Goal: Complete application form

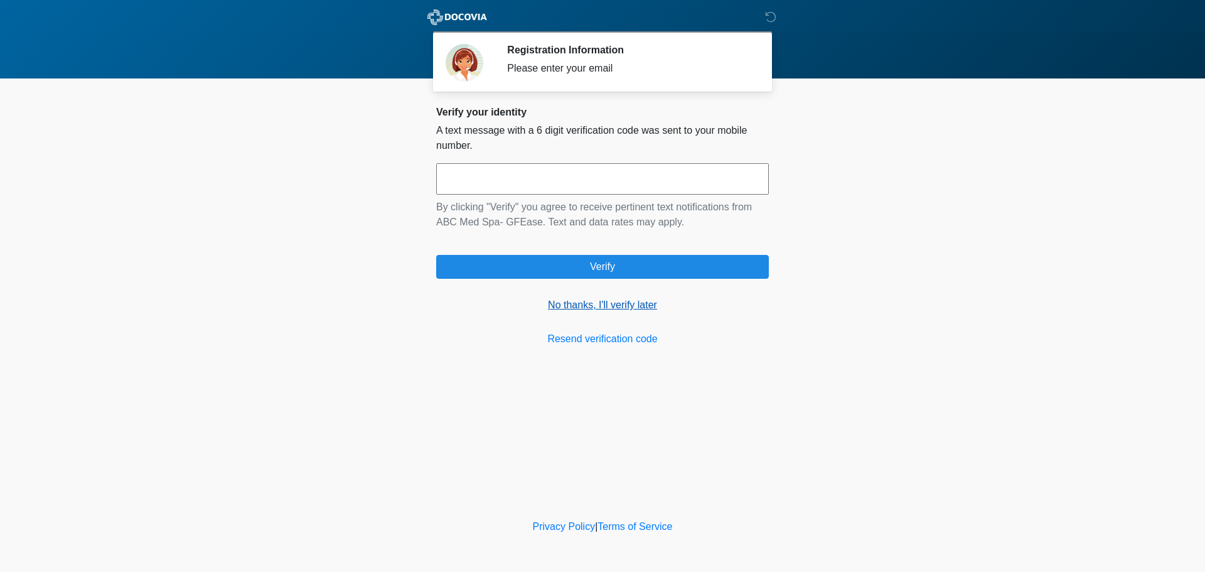
click at [612, 301] on link "No thanks, I'll verify later" at bounding box center [602, 304] width 333 height 15
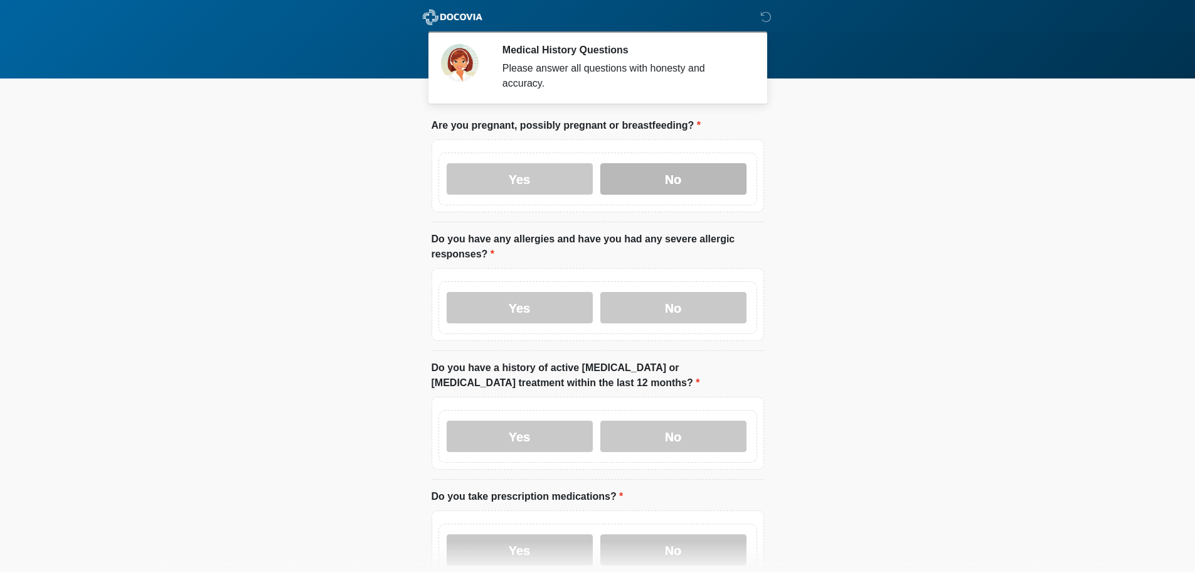
click at [624, 172] on label "No" at bounding box center [673, 178] width 146 height 31
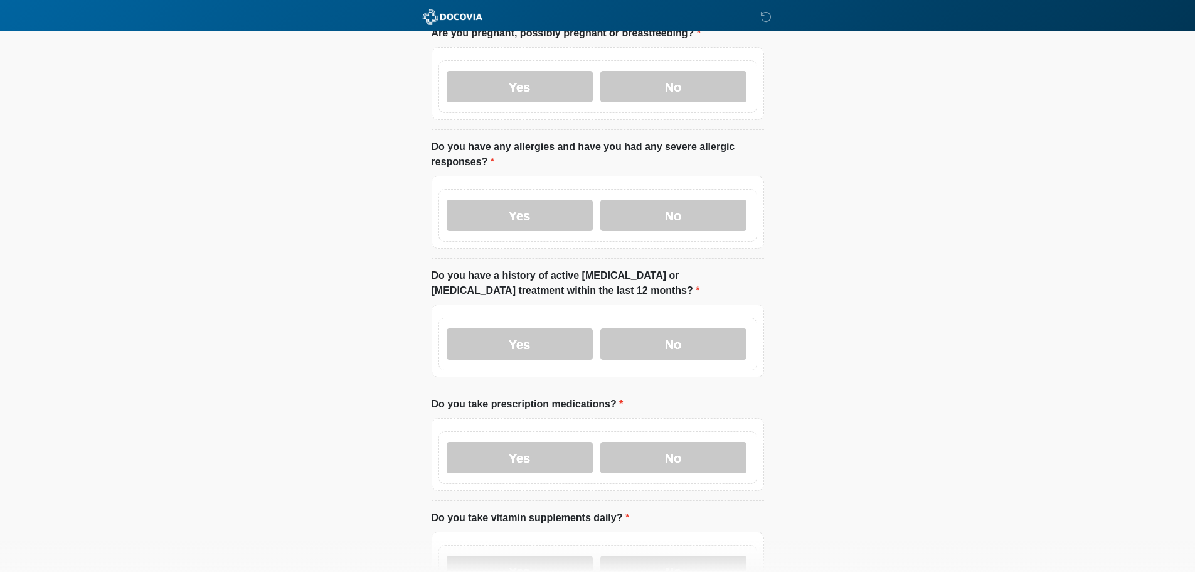
scroll to position [63, 0]
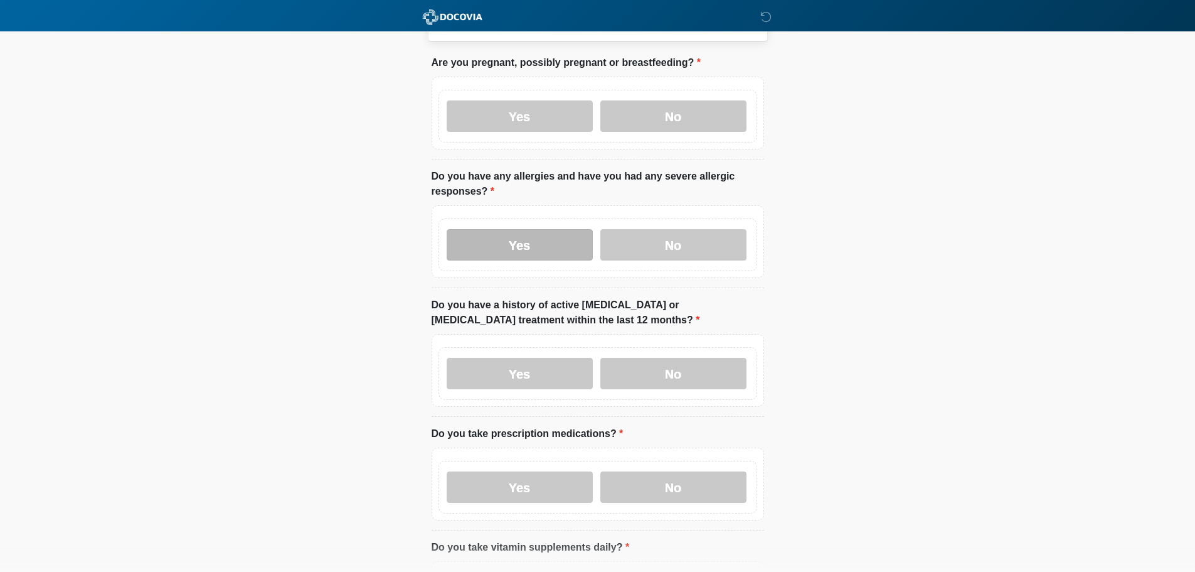
click at [579, 229] on label "Yes" at bounding box center [520, 244] width 146 height 31
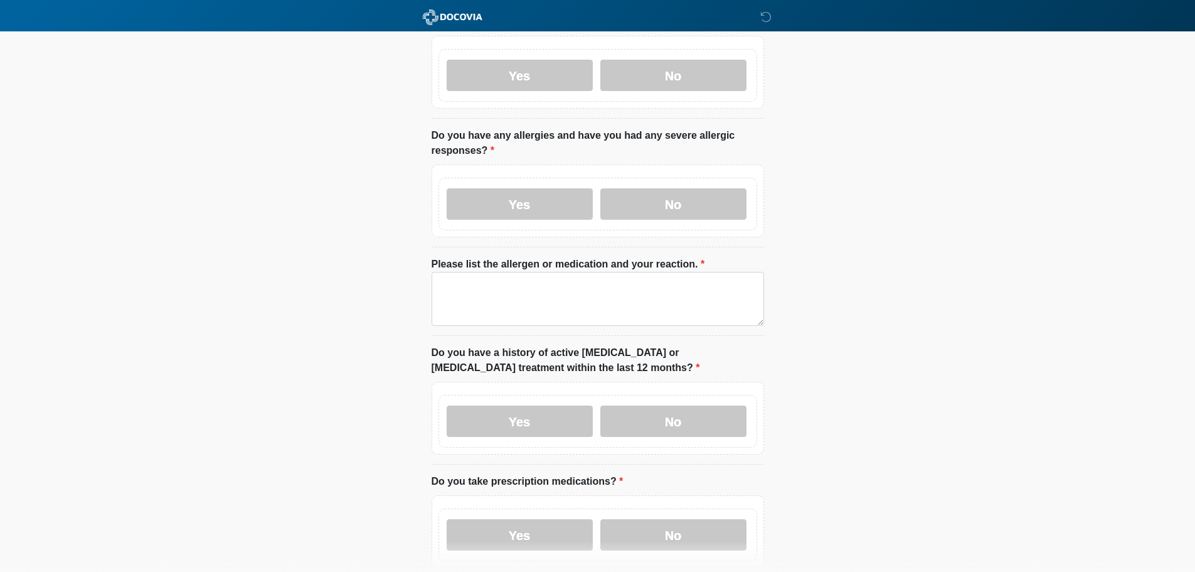
scroll to position [125, 0]
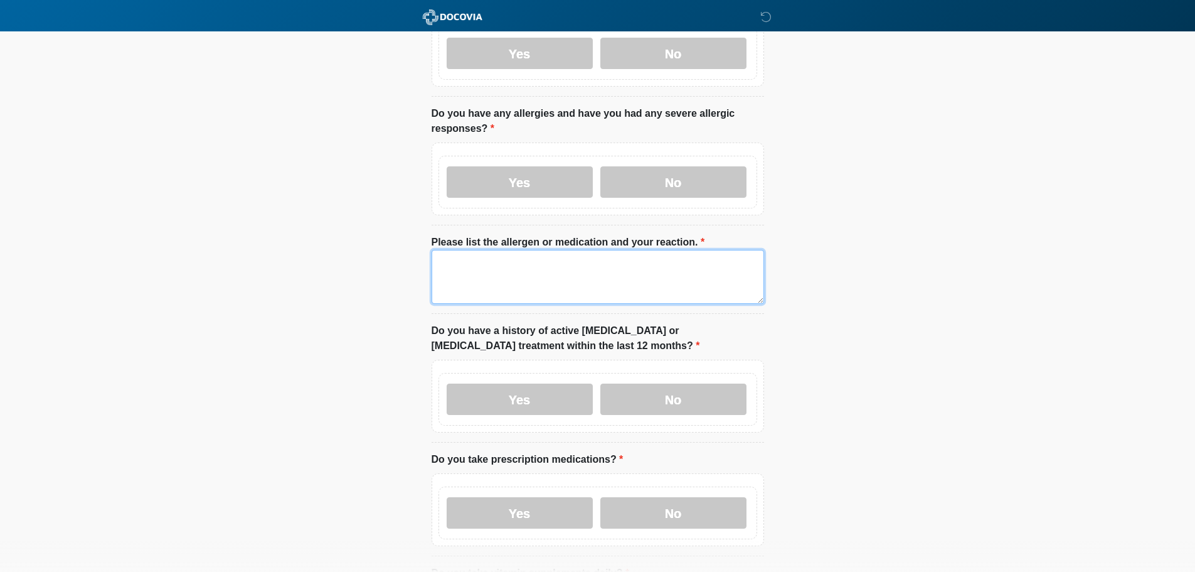
click at [585, 255] on textarea "Please list the allergen or medication and your reaction." at bounding box center [598, 277] width 333 height 54
type textarea "**********"
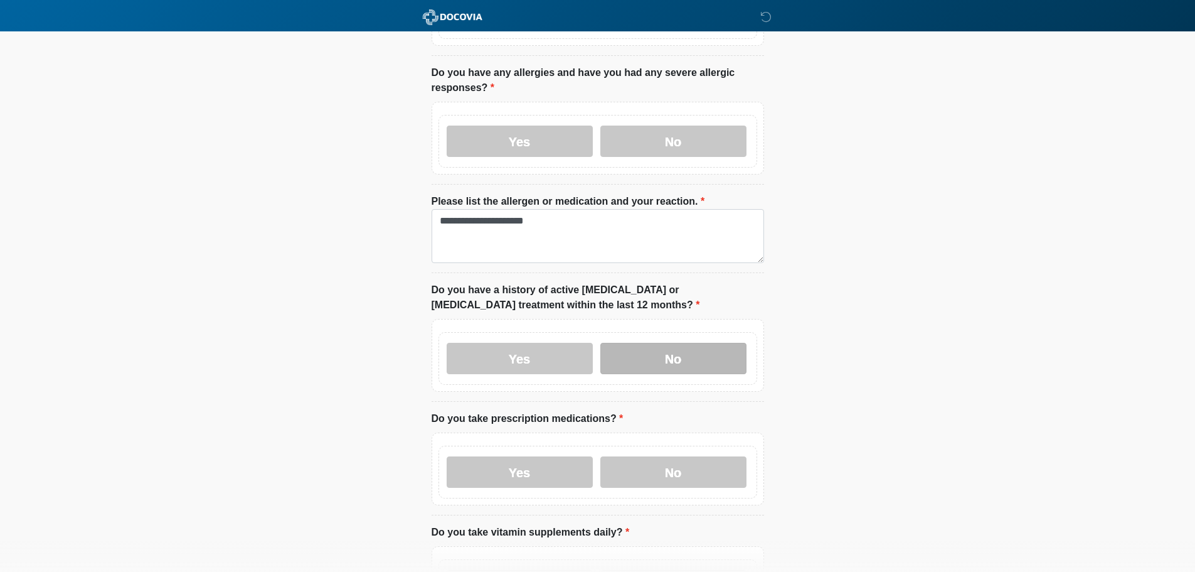
scroll to position [188, 0]
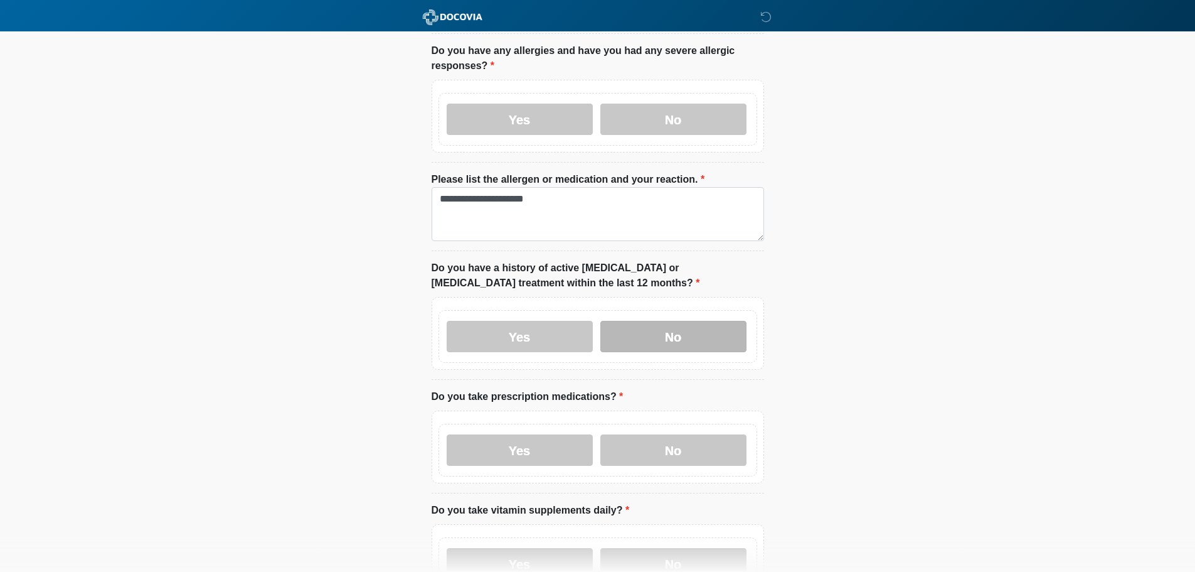
click at [690, 322] on label "No" at bounding box center [673, 336] width 146 height 31
click at [552, 187] on textarea "**********" at bounding box center [598, 214] width 333 height 54
click at [527, 435] on label "Yes" at bounding box center [520, 449] width 146 height 31
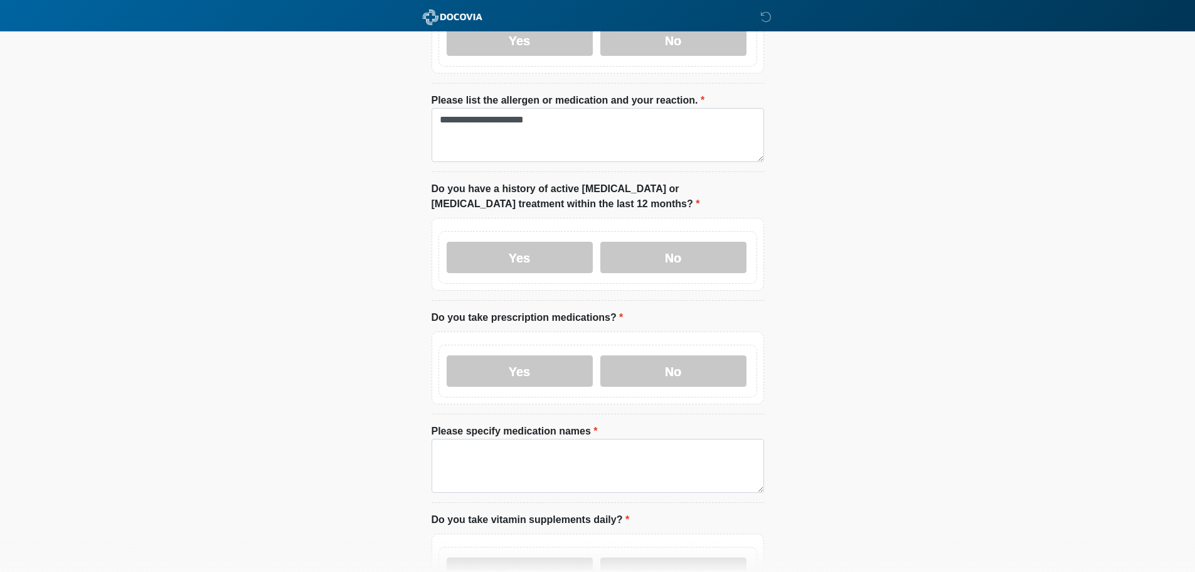
scroll to position [314, 0]
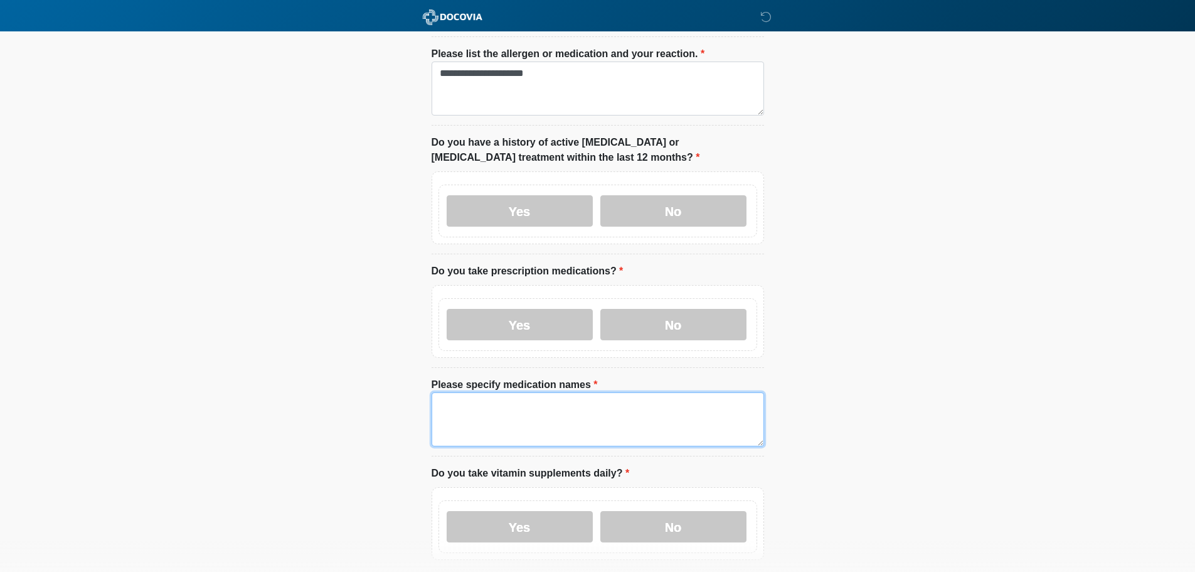
click at [538, 414] on textarea "Please specify medication names" at bounding box center [598, 419] width 333 height 54
click at [673, 321] on label "No" at bounding box center [673, 324] width 146 height 31
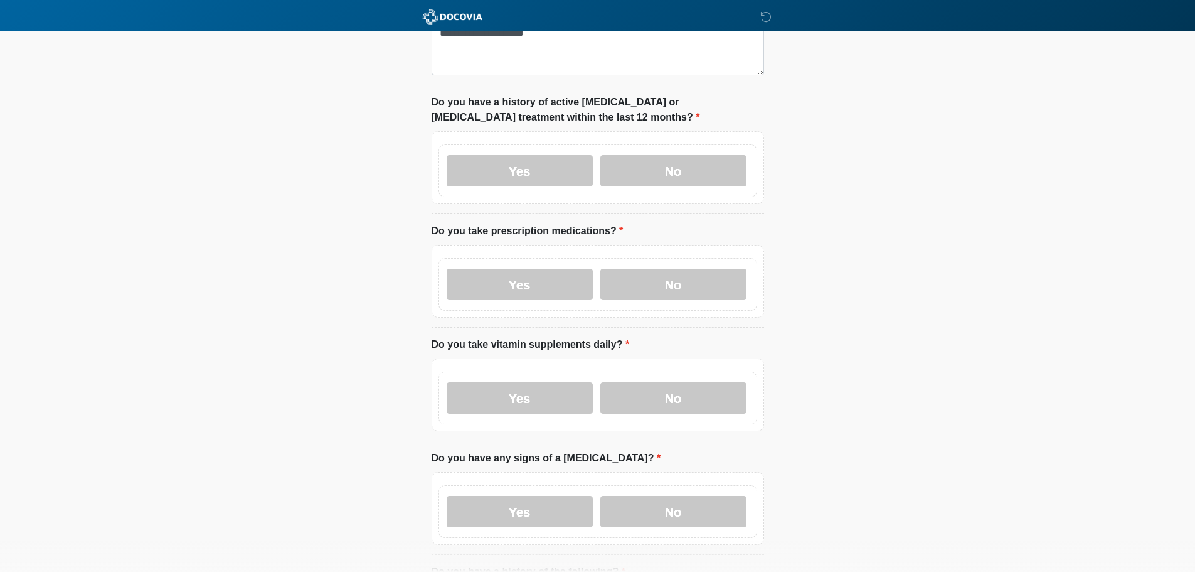
scroll to position [376, 0]
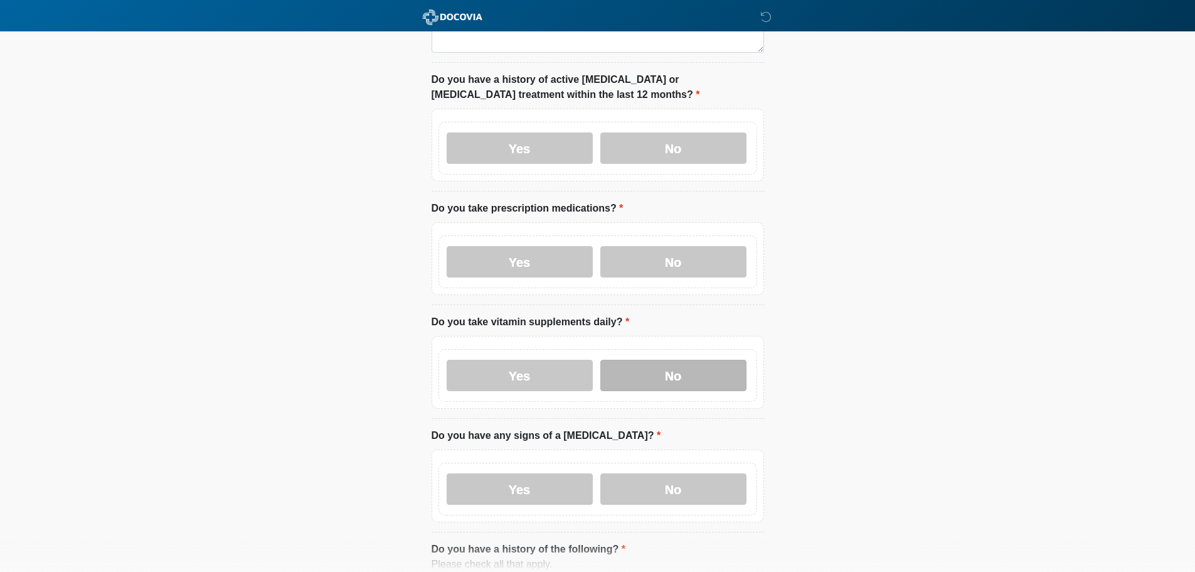
click at [688, 361] on label "No" at bounding box center [673, 375] width 146 height 31
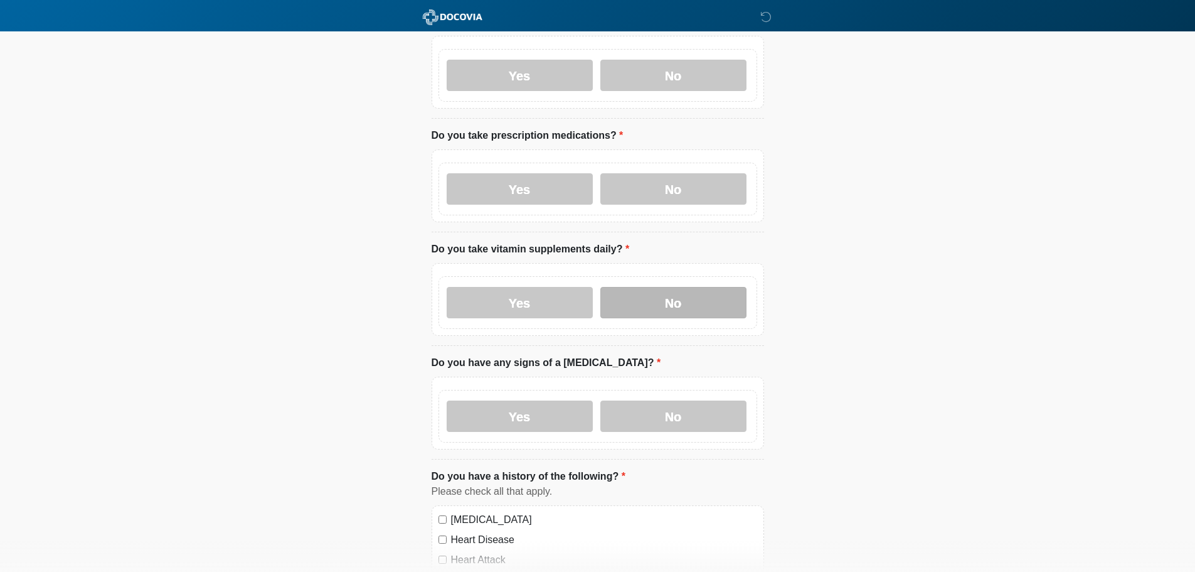
scroll to position [502, 0]
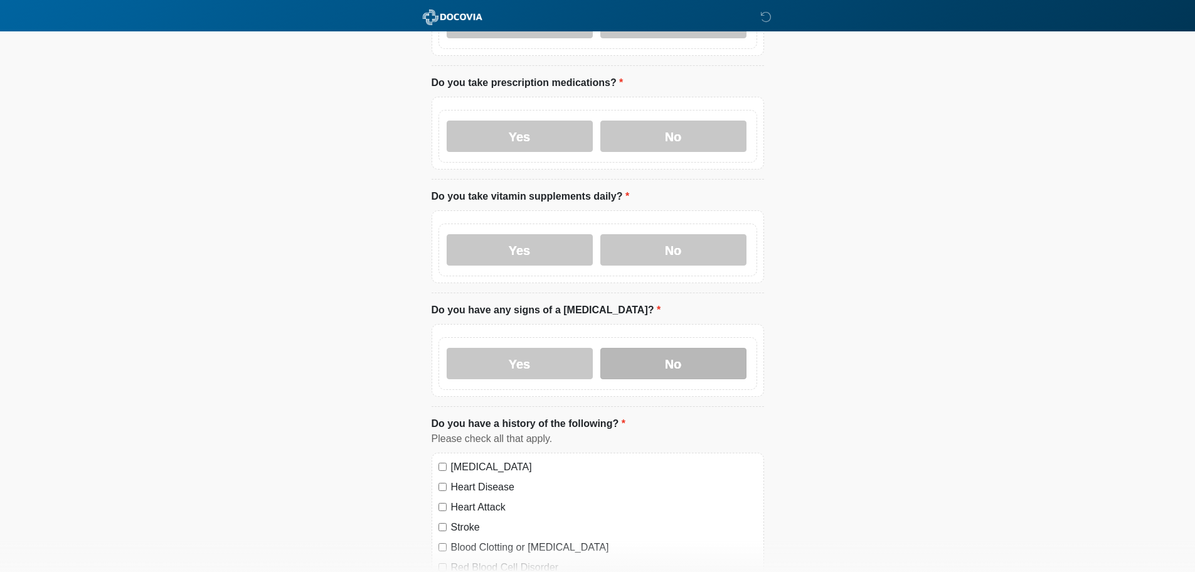
click at [688, 355] on label "No" at bounding box center [673, 363] width 146 height 31
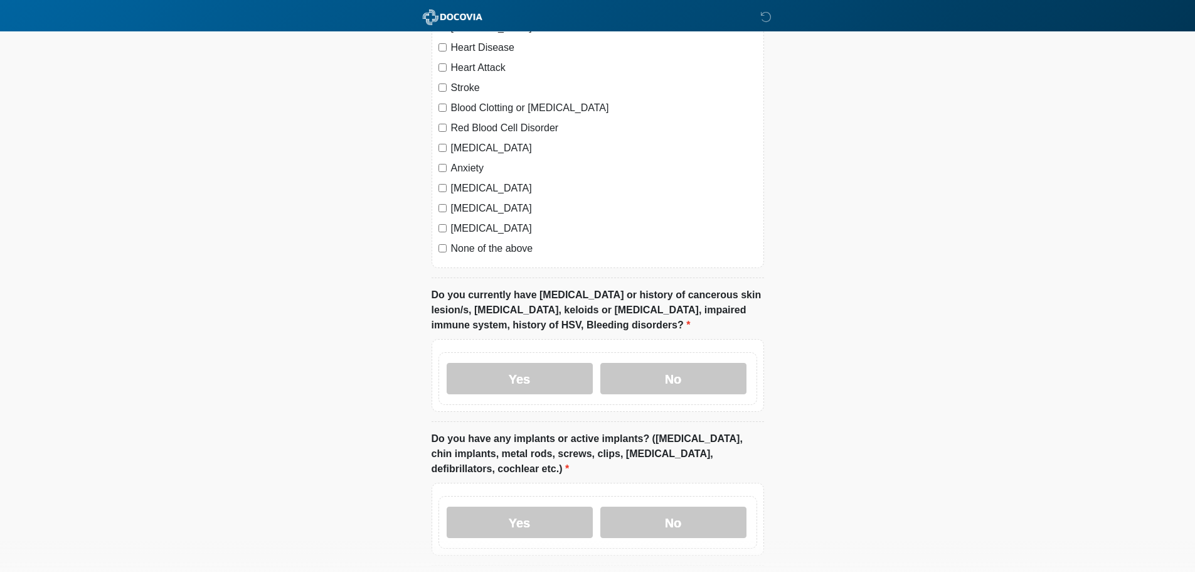
scroll to position [1129, 0]
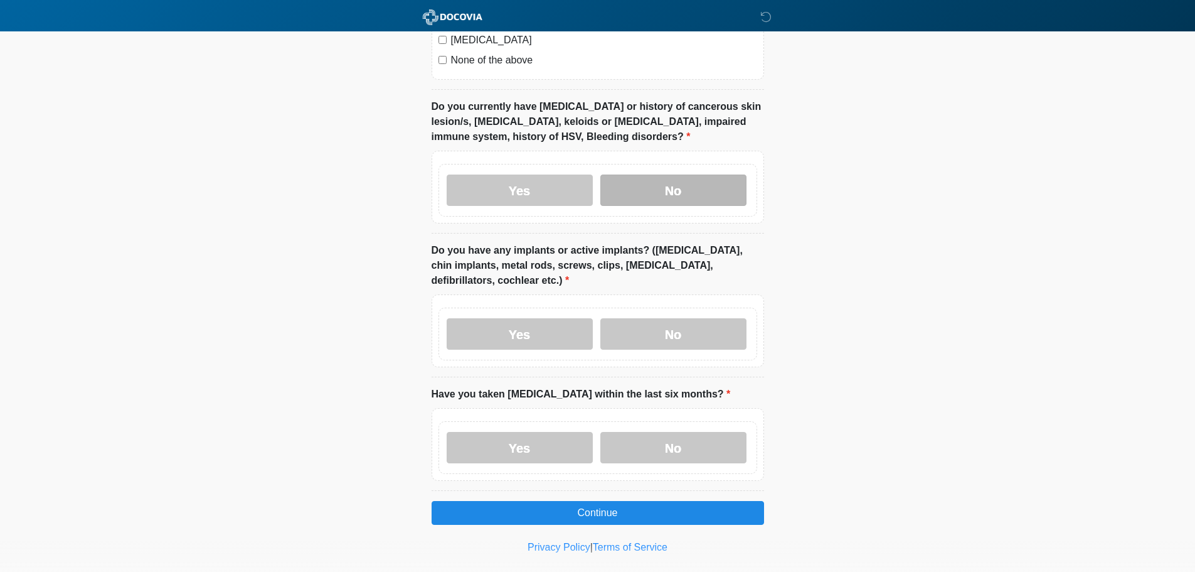
click at [673, 180] on label "No" at bounding box center [673, 189] width 146 height 31
click at [685, 323] on label "No" at bounding box center [673, 333] width 146 height 31
click at [694, 432] on label "No" at bounding box center [673, 447] width 146 height 31
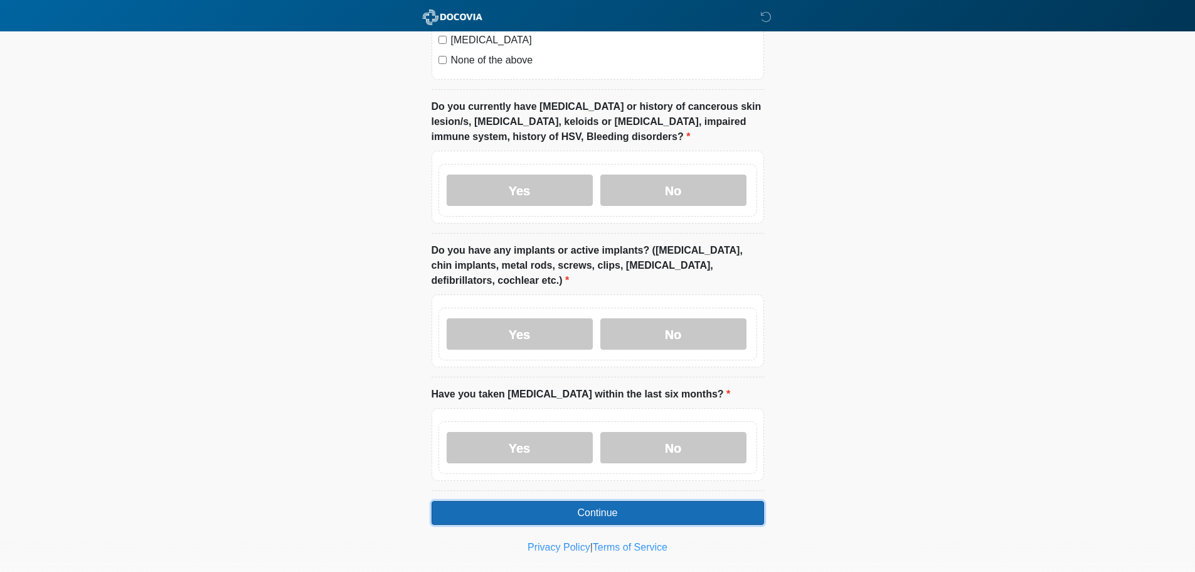
click at [673, 501] on button "Continue" at bounding box center [598, 513] width 333 height 24
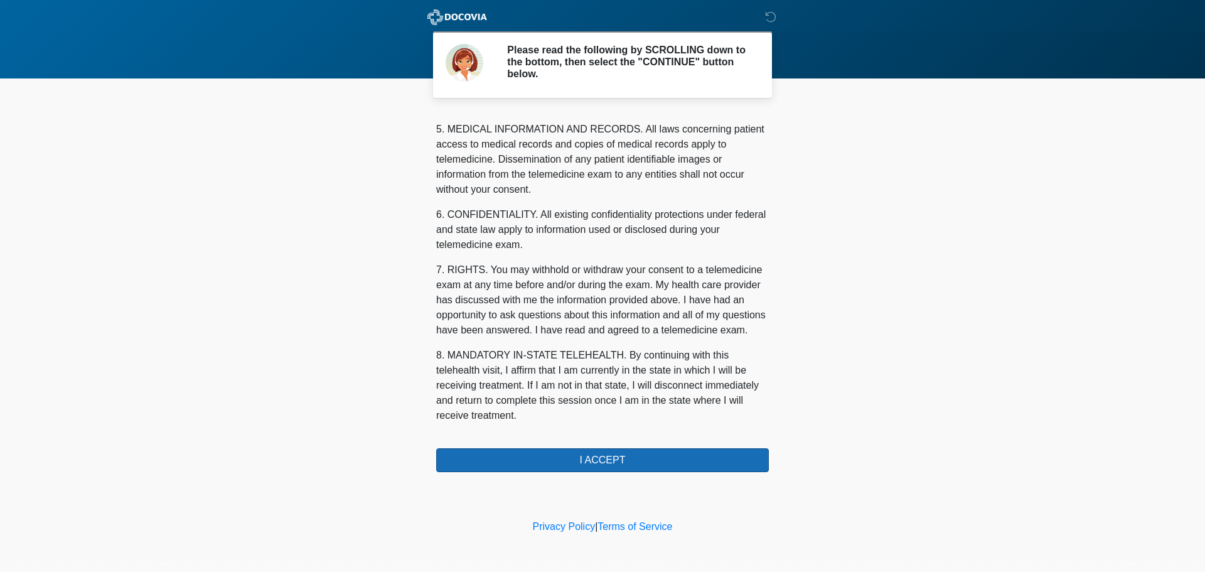
scroll to position [422, 0]
click at [609, 457] on button "I ACCEPT" at bounding box center [602, 460] width 333 height 24
